Goal: Find specific page/section

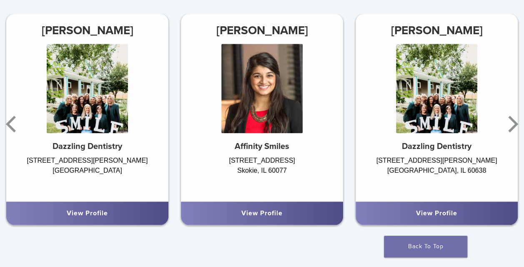
scroll to position [489, 0]
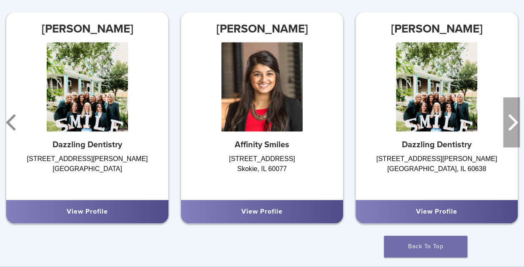
click at [513, 126] on icon "Next" at bounding box center [514, 122] width 10 height 17
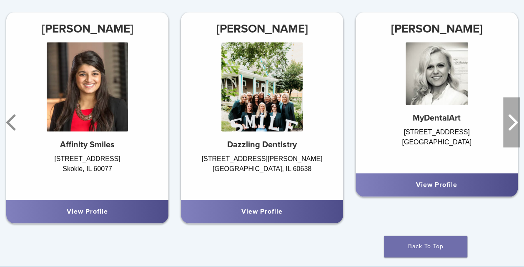
click at [514, 126] on icon "Next" at bounding box center [514, 122] width 10 height 17
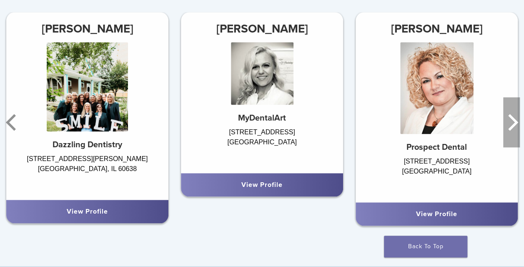
click at [514, 126] on icon "Next" at bounding box center [514, 122] width 10 height 17
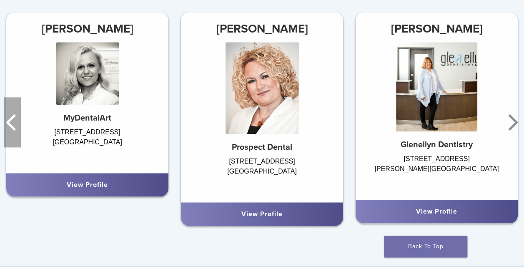
click at [13, 123] on icon "Previous" at bounding box center [12, 122] width 17 height 50
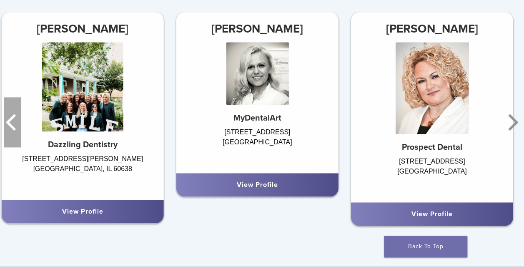
click at [13, 123] on icon "Previous" at bounding box center [12, 122] width 17 height 50
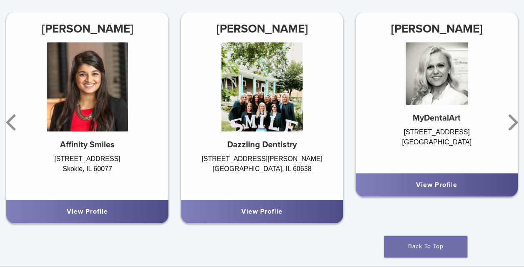
click at [254, 141] on strong "Dazzling Dentistry" at bounding box center [262, 145] width 70 height 10
click at [13, 123] on icon "Previous" at bounding box center [12, 122] width 17 height 50
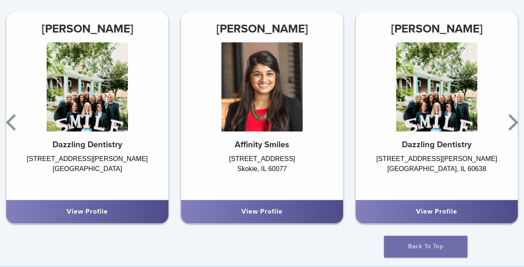
click at [71, 211] on link "View Profile" at bounding box center [87, 211] width 41 height 8
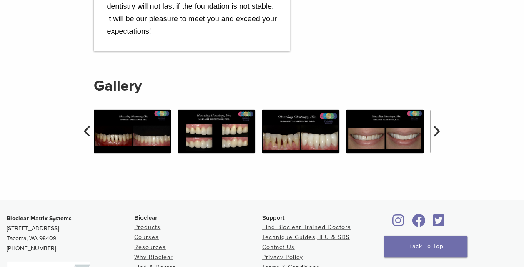
scroll to position [698, 0]
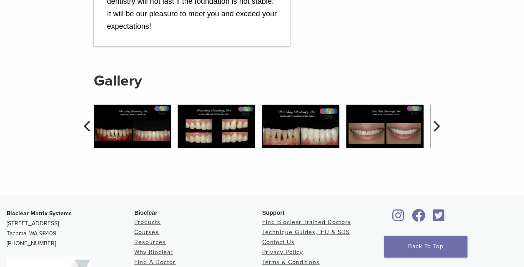
click at [152, 121] on img at bounding box center [132, 126] width 78 height 44
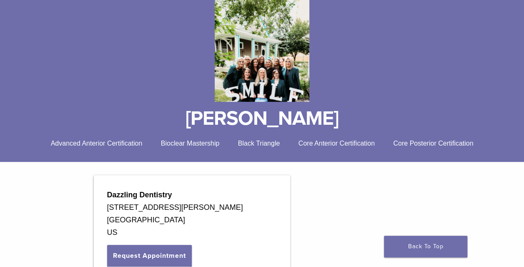
scroll to position [264, 0]
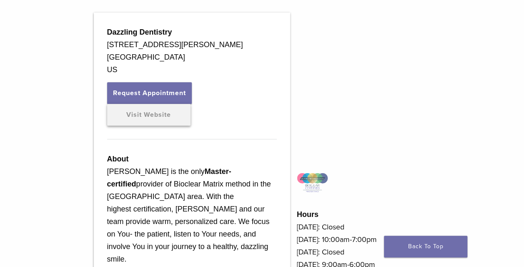
click at [169, 118] on link "Visit Website" at bounding box center [148, 115] width 83 height 22
